Goal: Task Accomplishment & Management: Complete application form

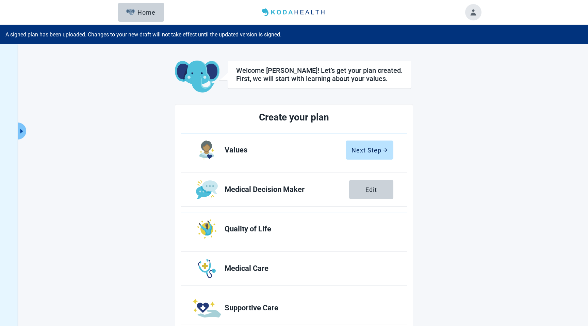
click at [248, 227] on span "Quality of Life" at bounding box center [305, 229] width 163 height 8
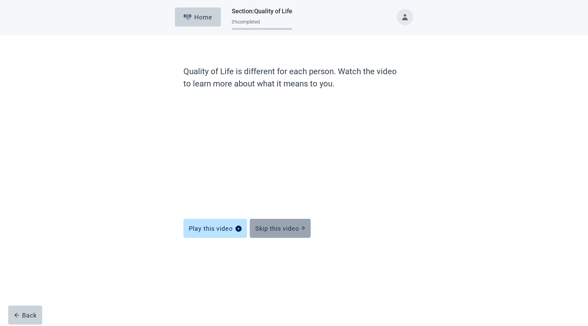
click at [265, 227] on div "Skip this video" at bounding box center [280, 228] width 50 height 7
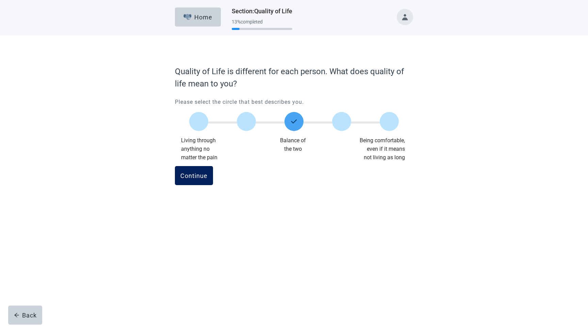
click at [202, 177] on div "Continue" at bounding box center [193, 175] width 27 height 7
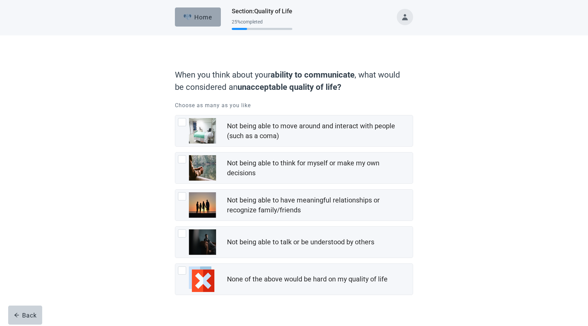
click at [203, 19] on div "Home" at bounding box center [197, 17] width 29 height 7
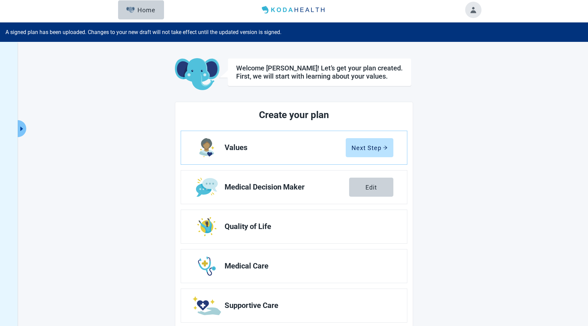
scroll to position [4, 0]
